Goal: Connect with others: Connect with others

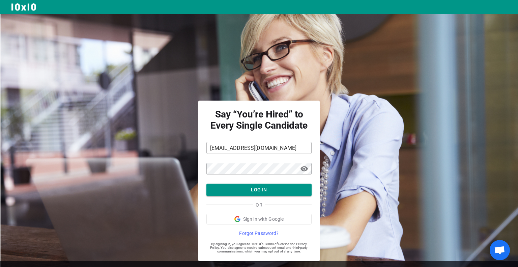
scroll to position [15, 0]
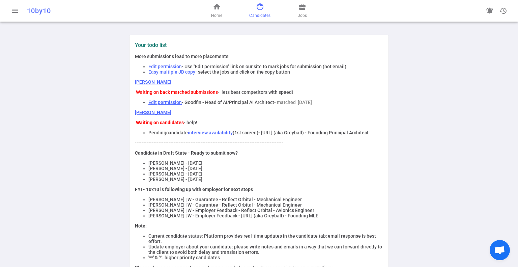
click at [260, 10] on span "face" at bounding box center [260, 7] width 8 height 8
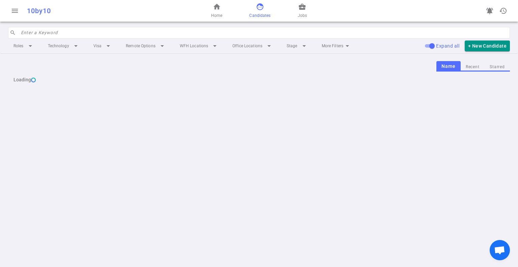
click at [133, 31] on input "search" at bounding box center [263, 32] width 485 height 11
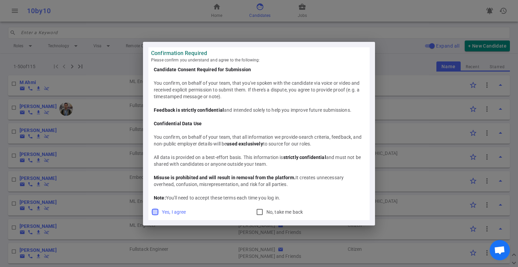
click at [158, 211] on input "Yes, I agree" at bounding box center [155, 212] width 8 height 8
checkbox input "true"
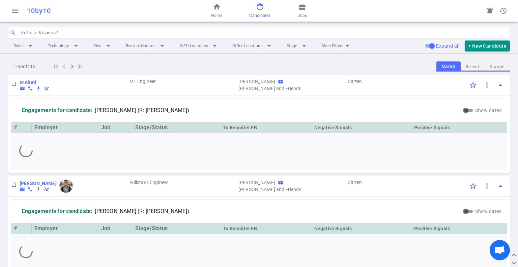
click at [94, 29] on input "search" at bounding box center [263, 32] width 485 height 11
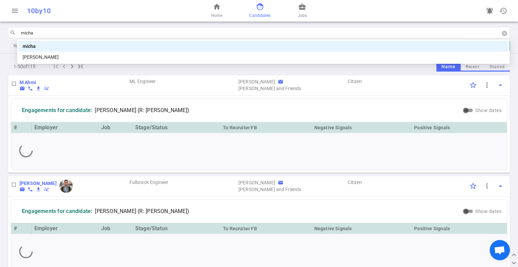
type input "michae"
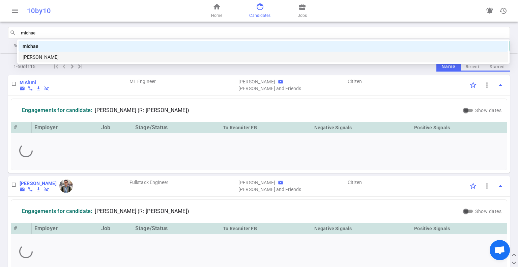
click at [55, 56] on div "[PERSON_NAME]" at bounding box center [263, 56] width 481 height 7
